Goal: Task Accomplishment & Management: Manage account settings

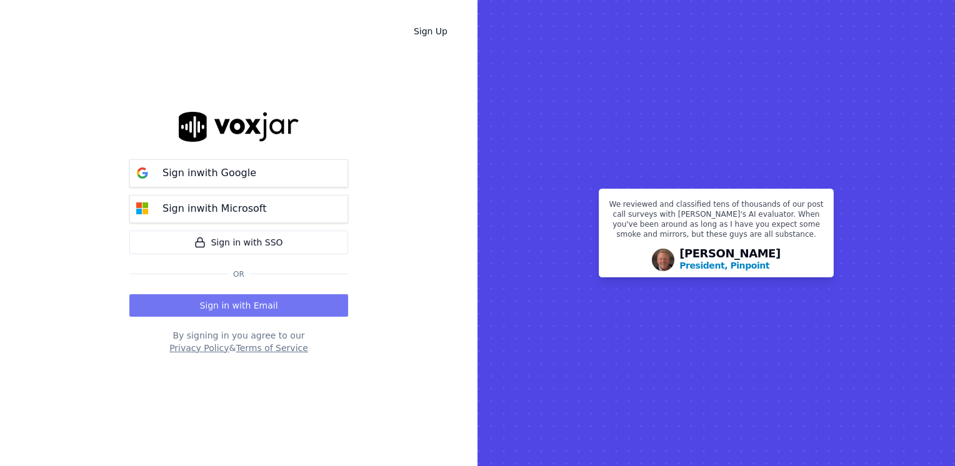
click at [270, 311] on button "Sign in with Email" at bounding box center [238, 305] width 219 height 22
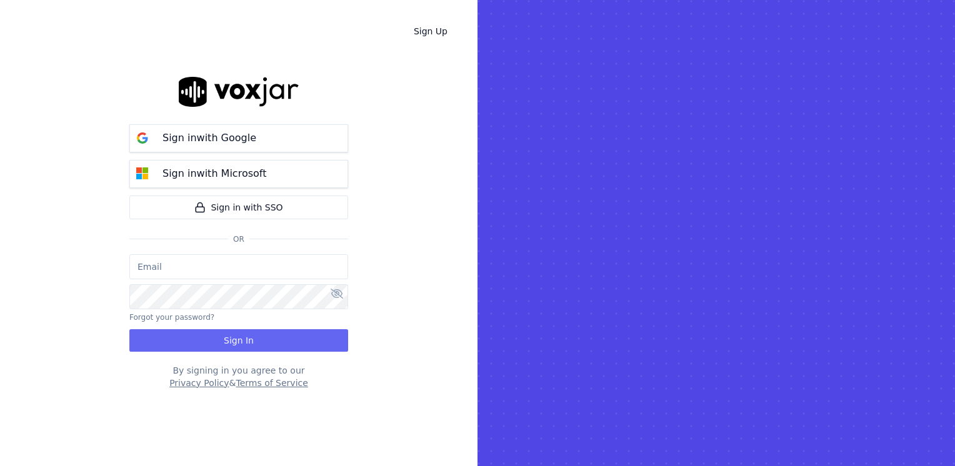
click at [221, 271] on input "email" at bounding box center [238, 266] width 219 height 25
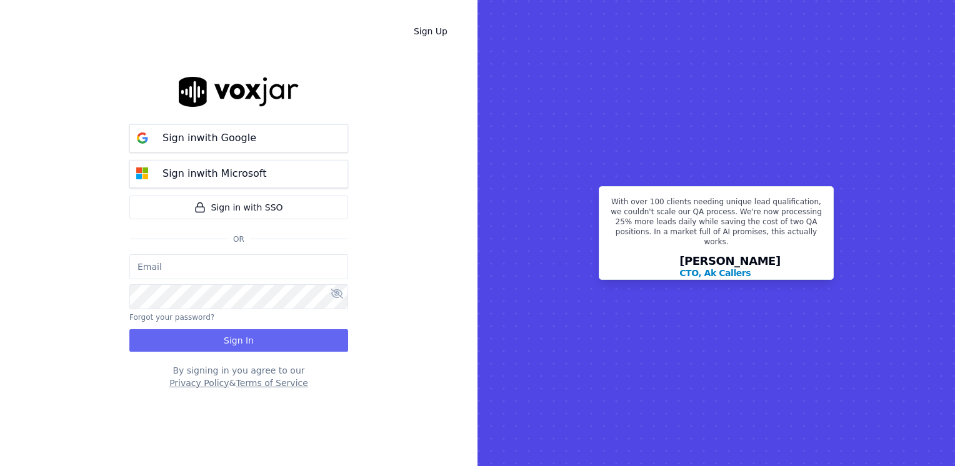
type input "[EMAIL_ADDRESS][DOMAIN_NAME]"
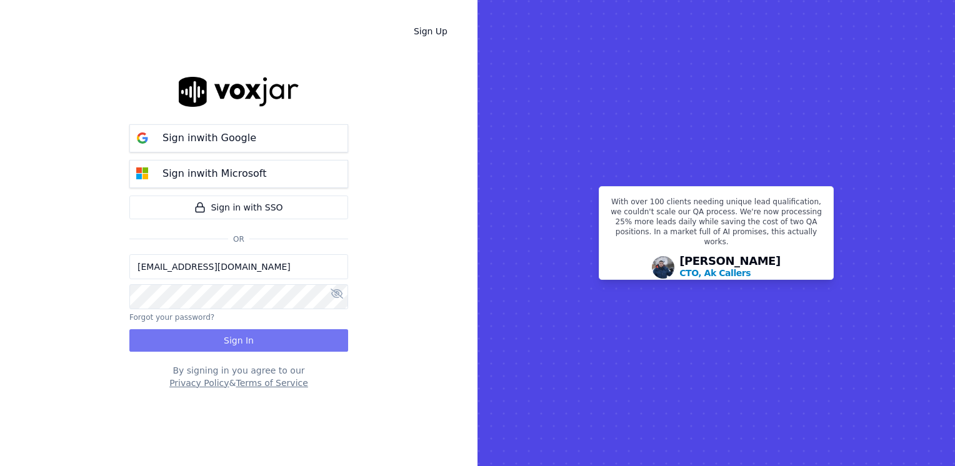
click at [234, 344] on button "Sign In" at bounding box center [238, 340] width 219 height 22
